Goal: Check status: Check status

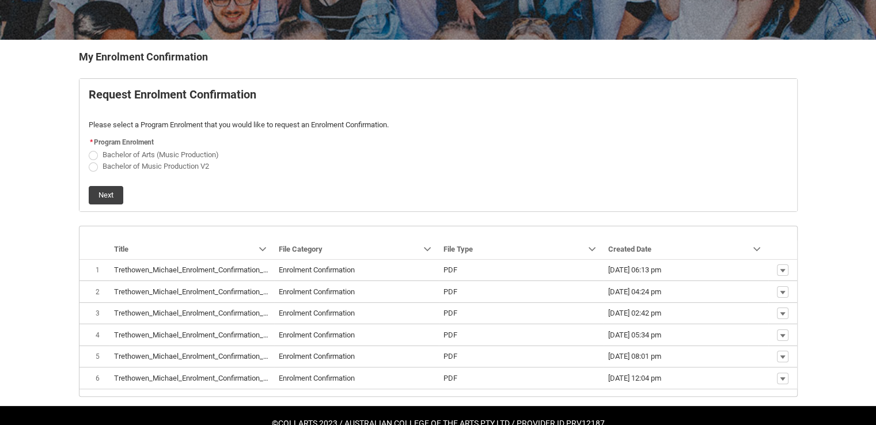
scroll to position [214, 0]
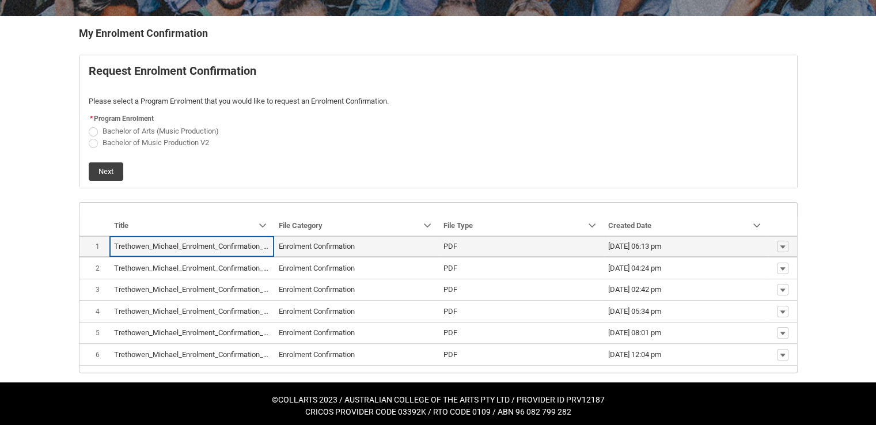
click at [158, 245] on lightning-base-formatted-text "Trethowen_Michael_Enrolment_Confirmation_Jan 23, 2023.pdf" at bounding box center [215, 246] width 203 height 9
click at [304, 245] on lightning-base-formatted-text "Enrolment Confirmation" at bounding box center [317, 246] width 76 height 9
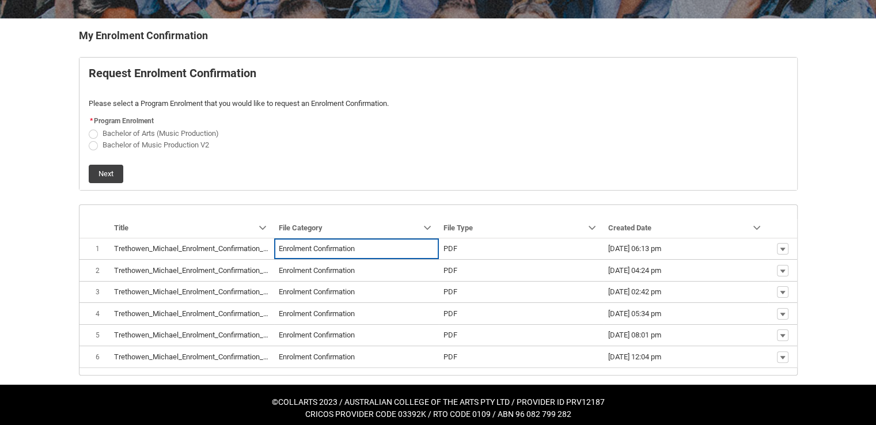
scroll to position [0, 0]
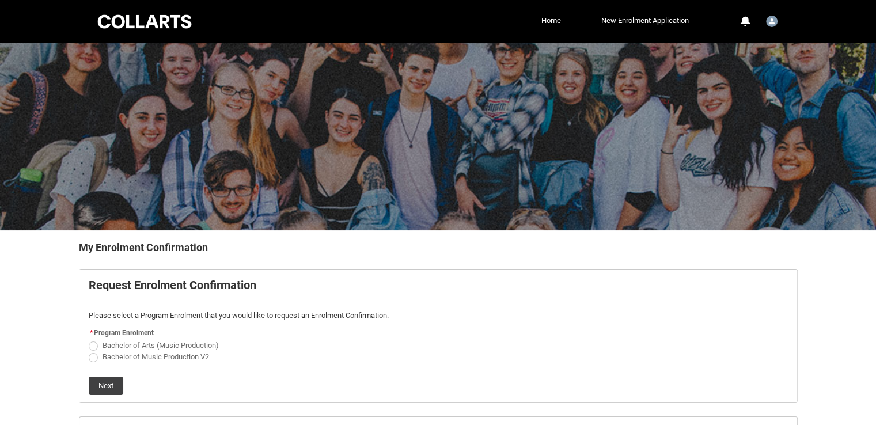
click at [145, 22] on div at bounding box center [145, 22] width 98 height 18
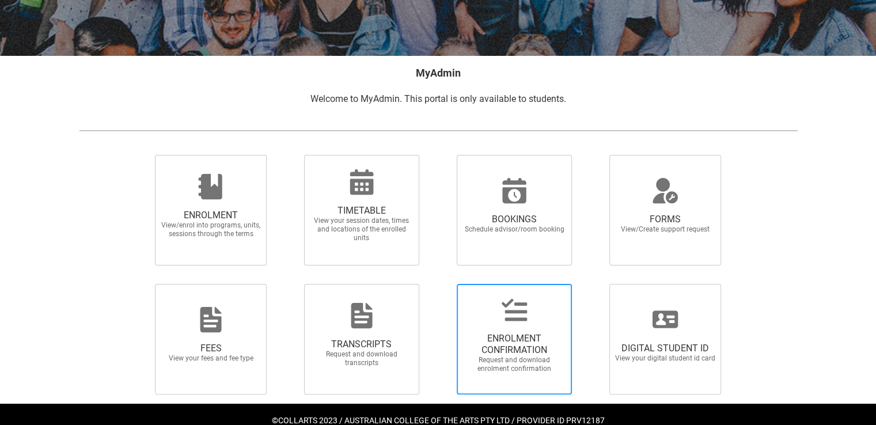
scroll to position [200, 0]
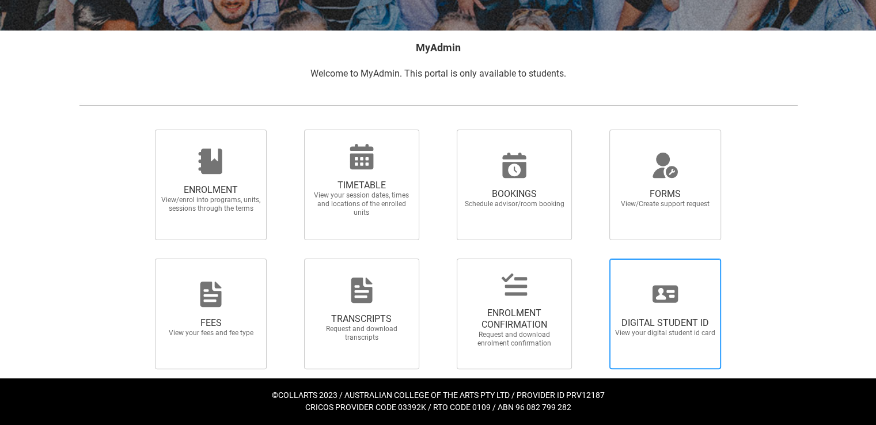
click at [659, 324] on span "DIGITAL STUDENT ID" at bounding box center [664, 323] width 101 height 12
click at [595, 259] on input "DIGITAL STUDENT ID View your digital student id card" at bounding box center [595, 258] width 1 height 1
radio input "true"
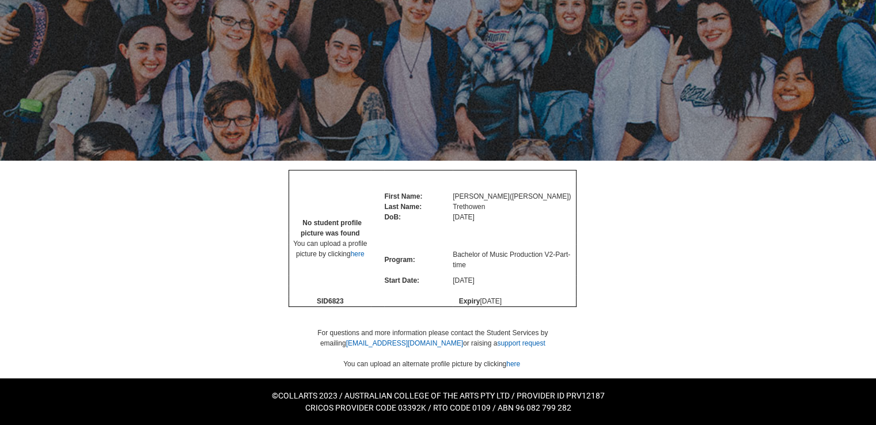
scroll to position [103, 0]
drag, startPoint x: 454, startPoint y: 255, endPoint x: 509, endPoint y: 268, distance: 56.2
click at [509, 268] on td "Bachelor of Music Production V2 - Part-time" at bounding box center [515, 259] width 124 height 31
click at [412, 238] on td at bounding box center [418, 239] width 69 height 12
drag, startPoint x: 452, startPoint y: 255, endPoint x: 545, endPoint y: 256, distance: 92.7
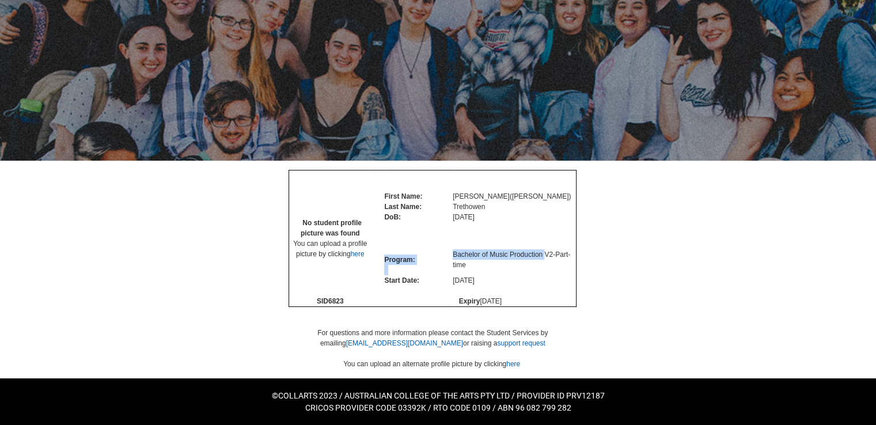
click at [545, 256] on tr "Program: Bachelor of Music Production V2 - Part-time" at bounding box center [432, 259] width 287 height 31
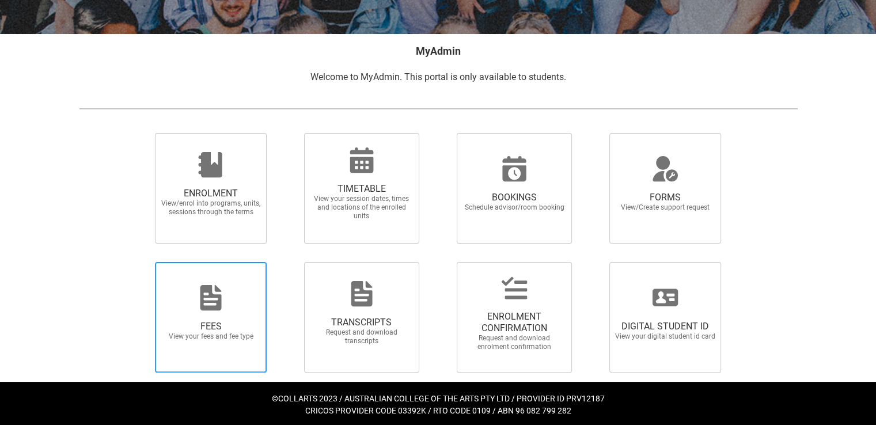
scroll to position [200, 0]
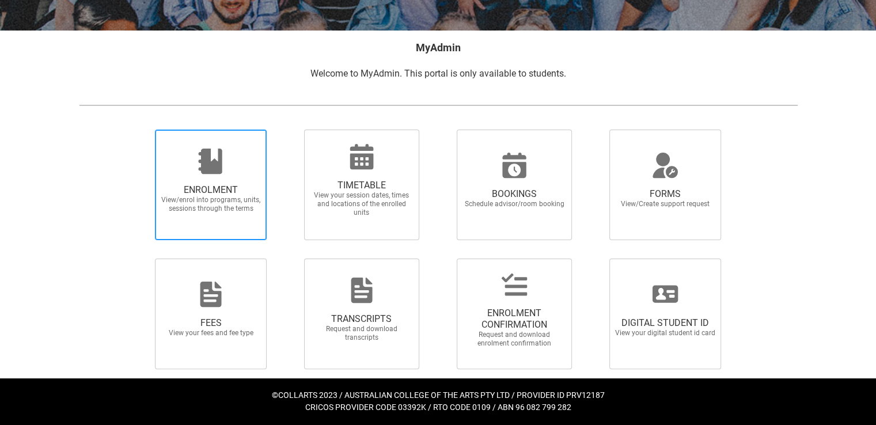
click at [200, 176] on span "ENROLMENT View/enrol into programs, units, sessions through the terms" at bounding box center [210, 198] width 111 height 47
click at [141, 130] on input "ENROLMENT View/enrol into programs, units, sessions through the terms" at bounding box center [141, 129] width 1 height 1
radio input "true"
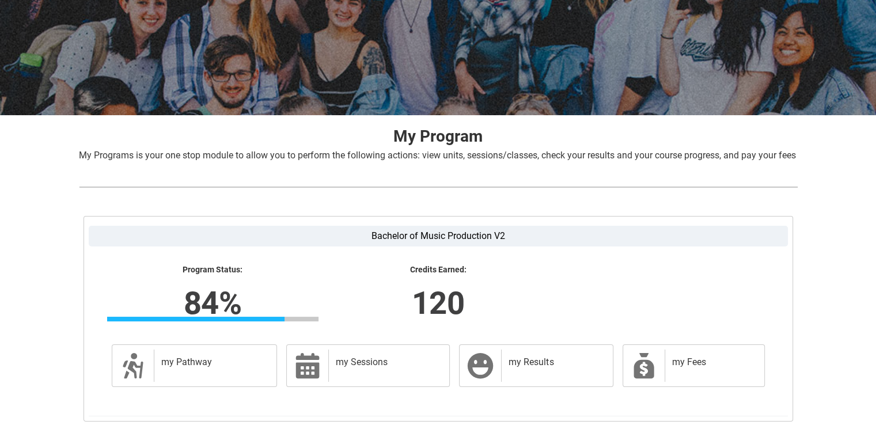
scroll to position [173, 0]
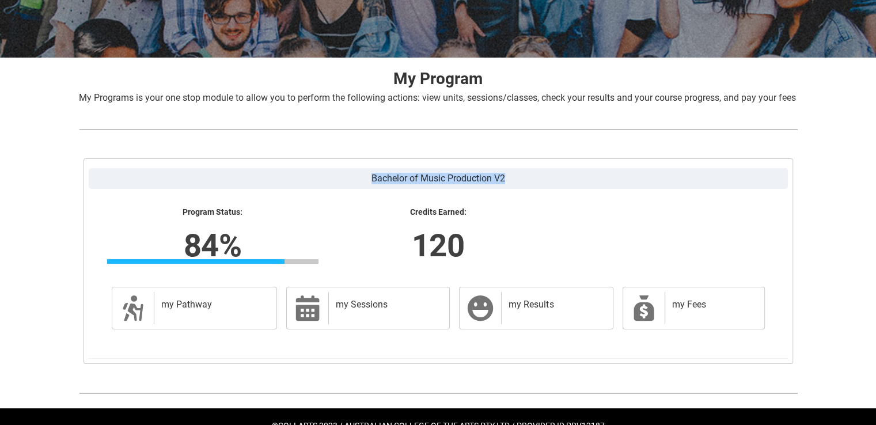
drag, startPoint x: 366, startPoint y: 192, endPoint x: 515, endPoint y: 199, distance: 149.3
click at [515, 189] on label "Bachelor of Music Production V2" at bounding box center [438, 178] width 699 height 21
click at [570, 310] on h2 "my Results" at bounding box center [555, 305] width 92 height 12
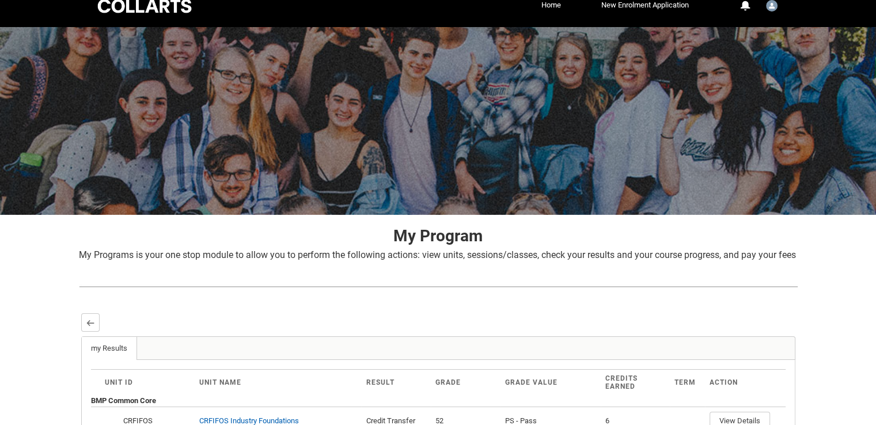
scroll to position [0, 0]
